Goal: Task Accomplishment & Management: Use online tool/utility

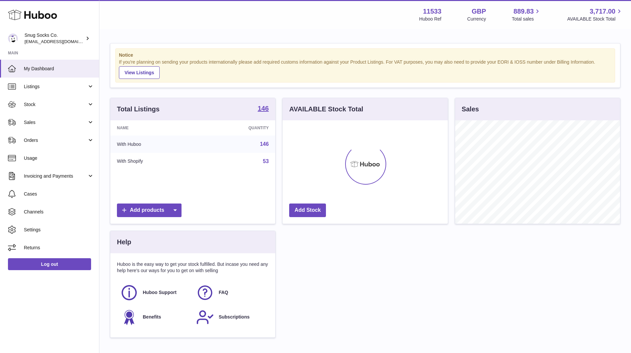
scroll to position [103, 165]
click at [43, 121] on span "Sales" at bounding box center [55, 122] width 63 height 6
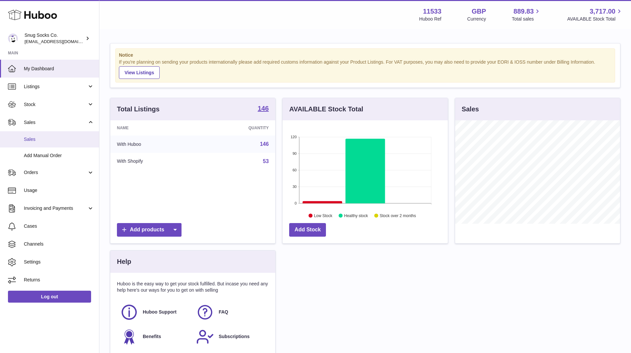
click at [36, 136] on link "Sales" at bounding box center [49, 139] width 99 height 16
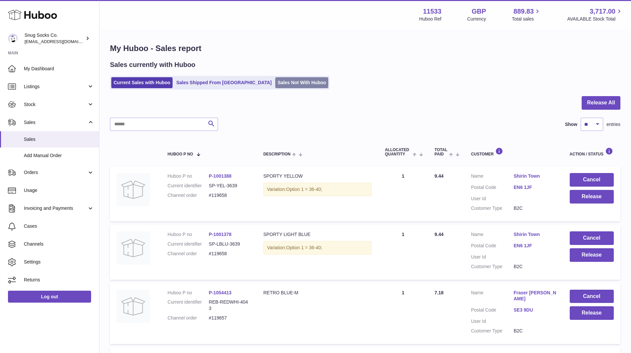
click at [275, 78] on link "Sales Not With Huboo" at bounding box center [301, 82] width 53 height 11
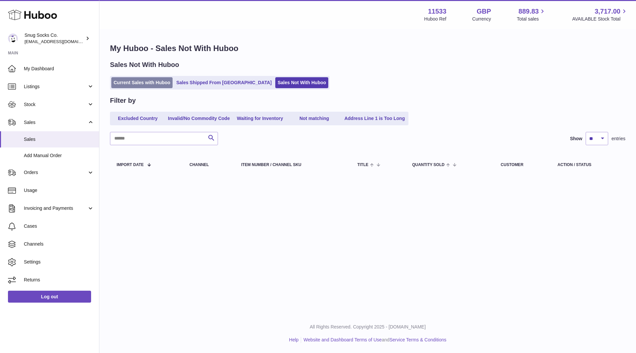
click at [149, 82] on link "Current Sales with Huboo" at bounding box center [141, 82] width 61 height 11
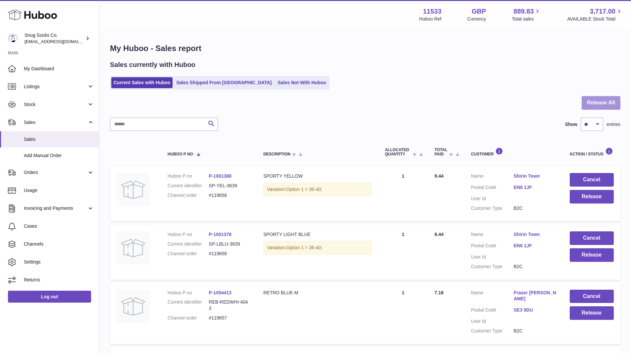
click at [589, 101] on button "Release All" at bounding box center [601, 103] width 39 height 14
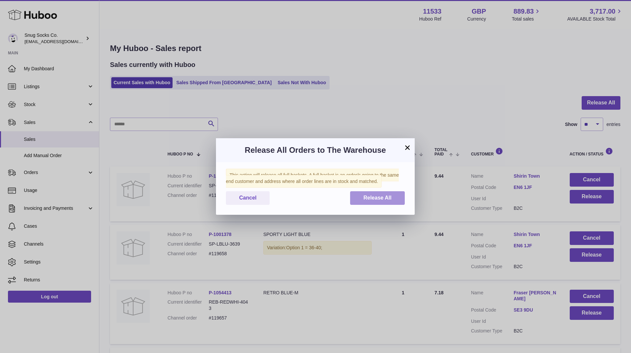
click at [389, 197] on span "Release All" at bounding box center [378, 198] width 28 height 6
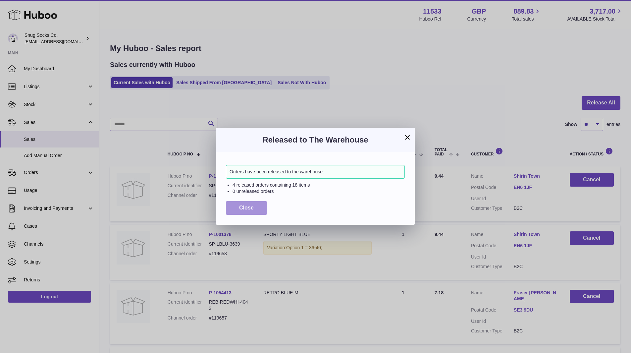
click at [248, 208] on span "Close" at bounding box center [246, 208] width 15 height 6
